Goal: Check status

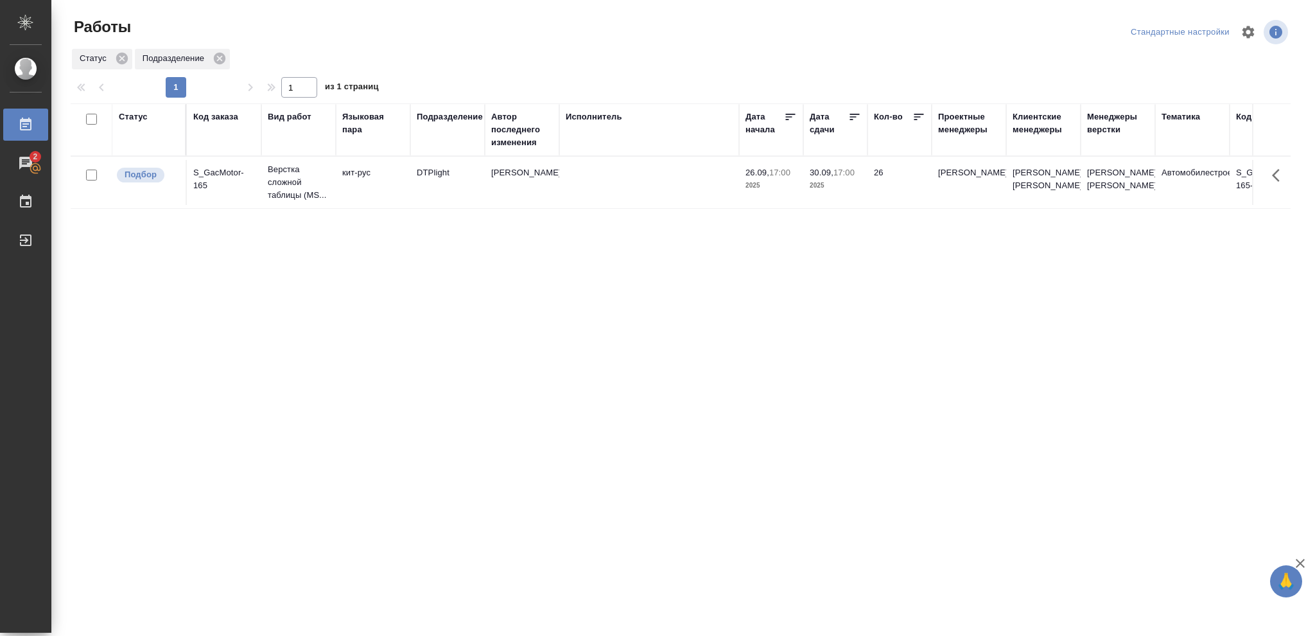
click at [138, 114] on div "Статус" at bounding box center [133, 116] width 29 height 13
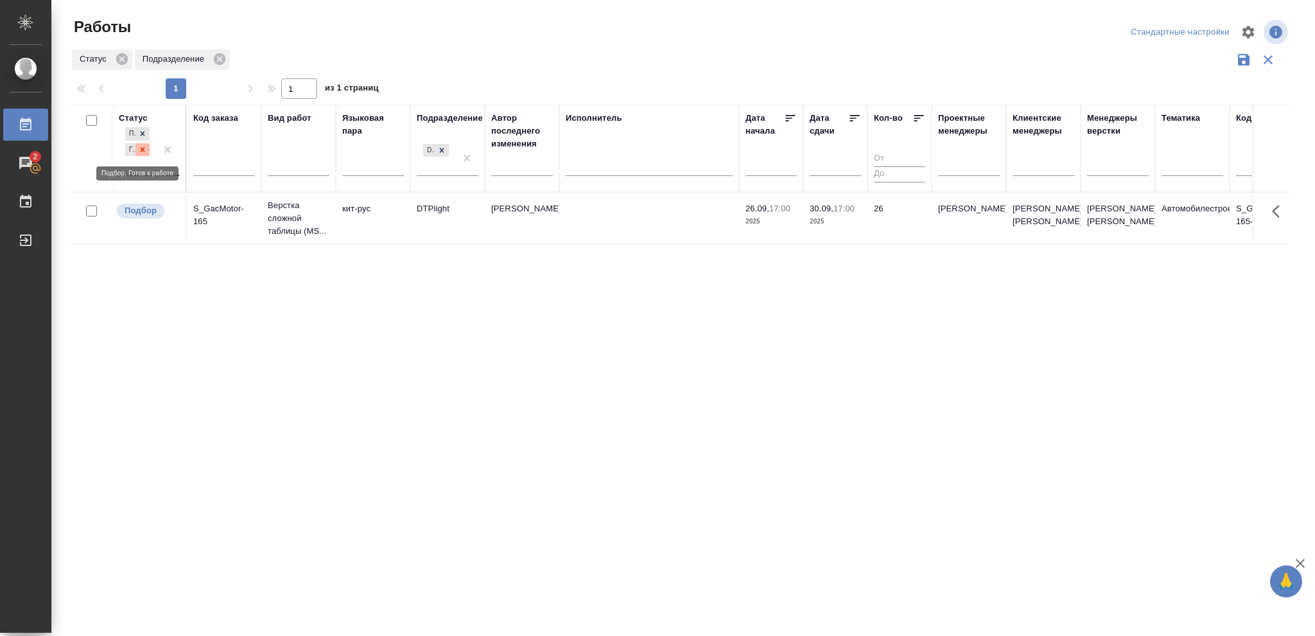
click at [141, 152] on icon at bounding box center [142, 149] width 9 height 9
click at [440, 152] on div at bounding box center [442, 146] width 14 height 13
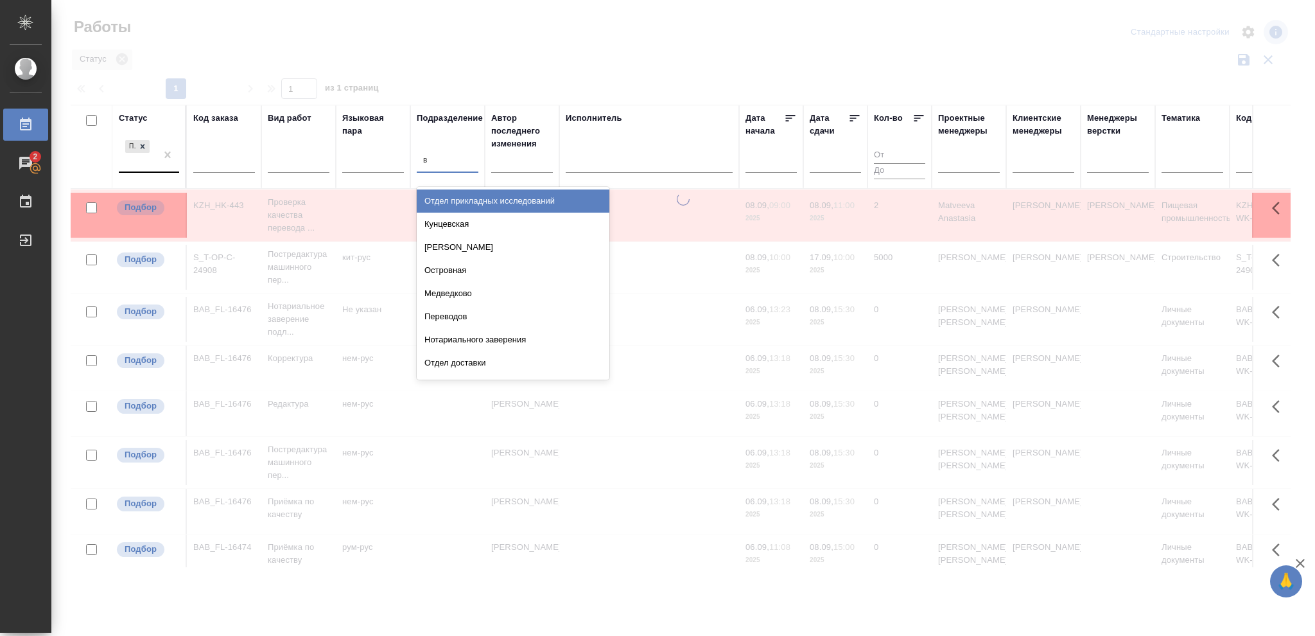
type input "ве"
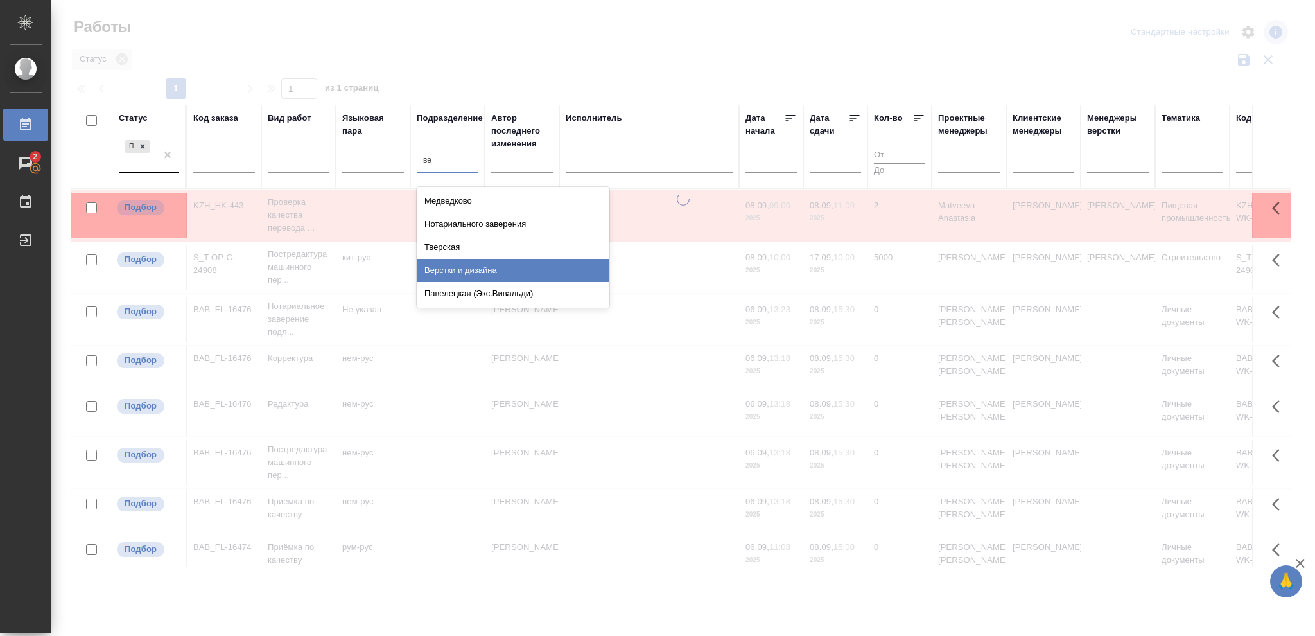
click at [469, 273] on div "Верстки и дизайна" at bounding box center [513, 270] width 193 height 23
